Goal: Navigation & Orientation: Find specific page/section

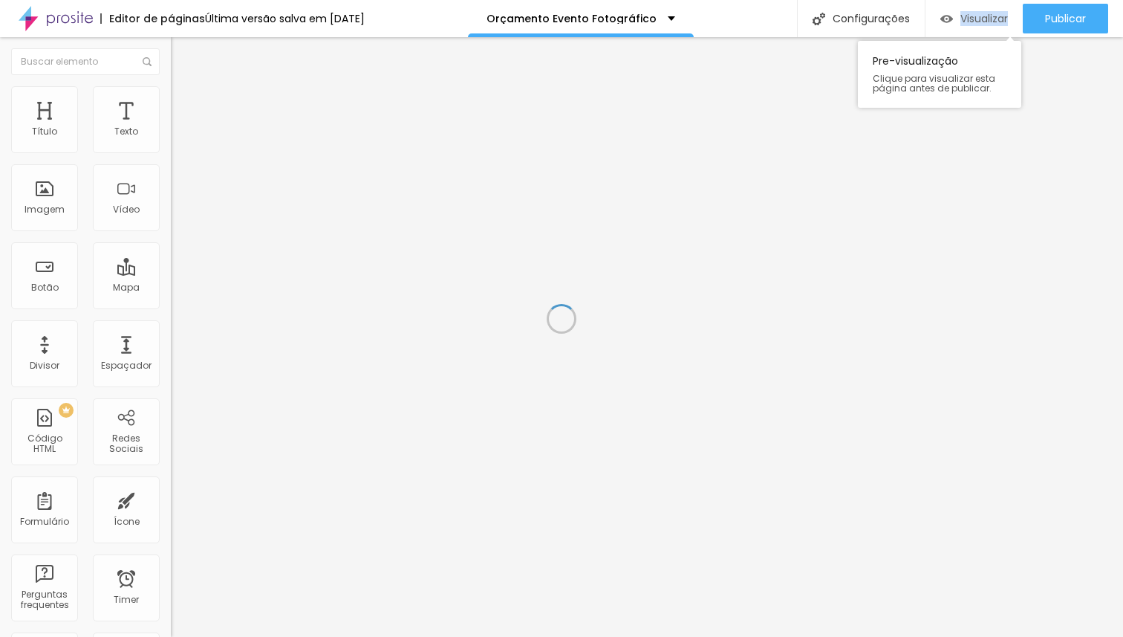
click at [963, 19] on span "Visualizar" at bounding box center [984, 19] width 48 height 12
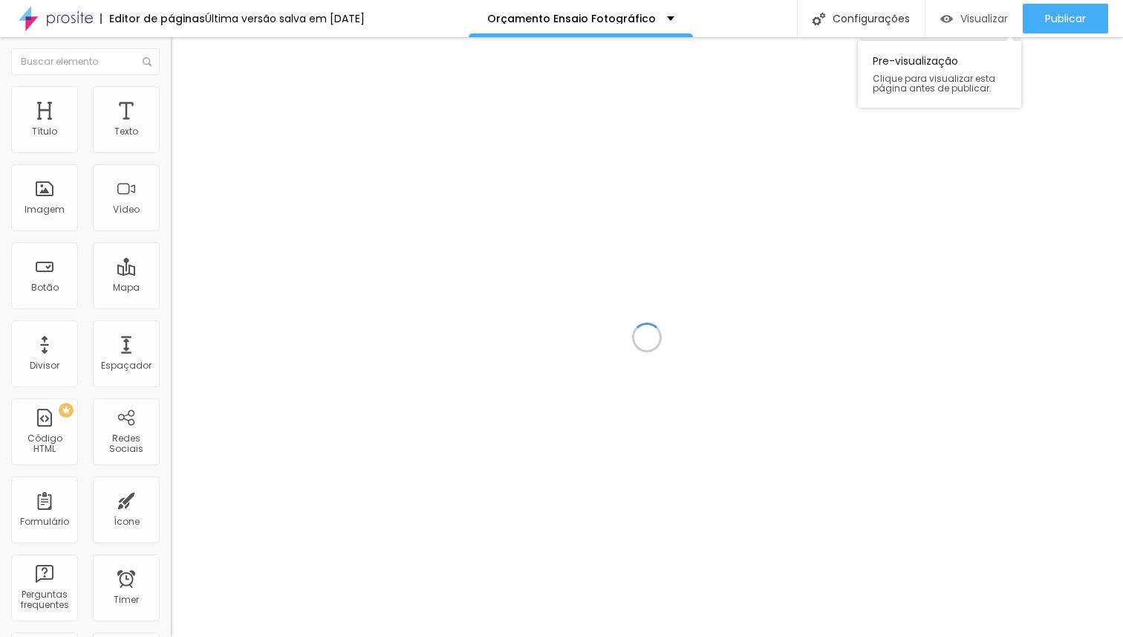
click at [974, 13] on span "Visualizar" at bounding box center [984, 19] width 48 height 12
